Goal: Information Seeking & Learning: Learn about a topic

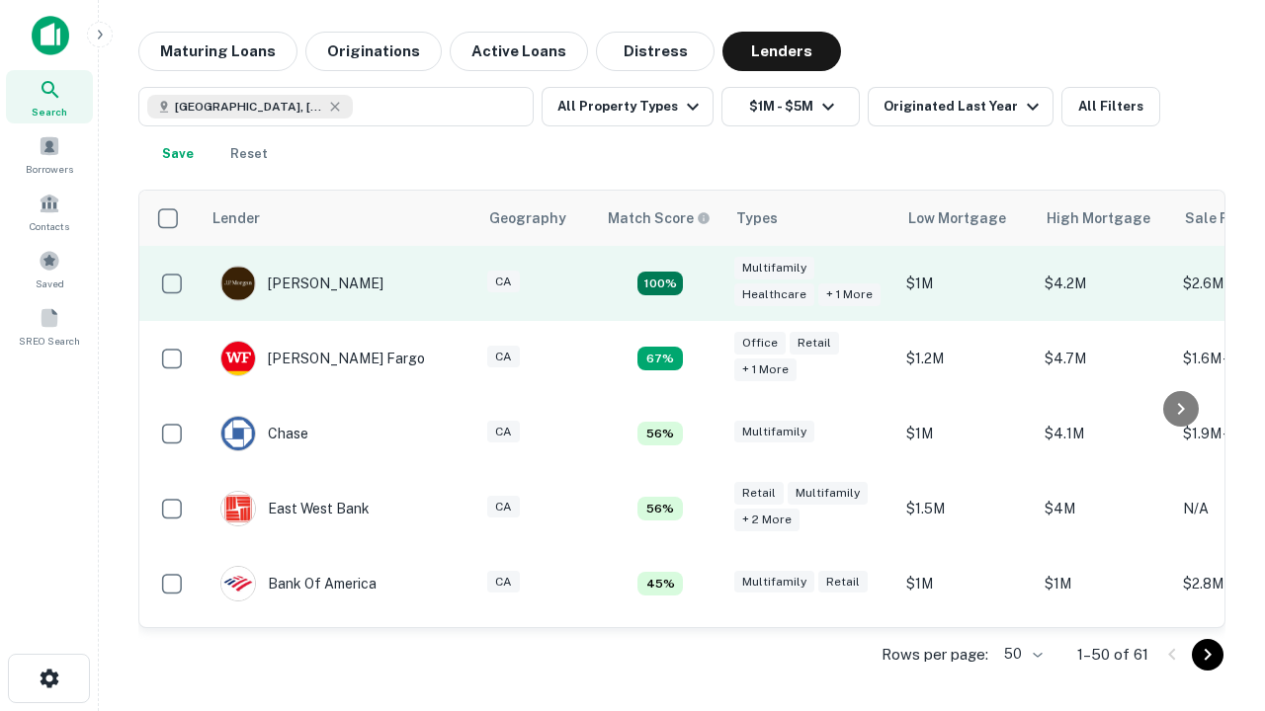
click at [702, 284] on td "100%" at bounding box center [660, 283] width 128 height 75
